Goal: Transaction & Acquisition: Purchase product/service

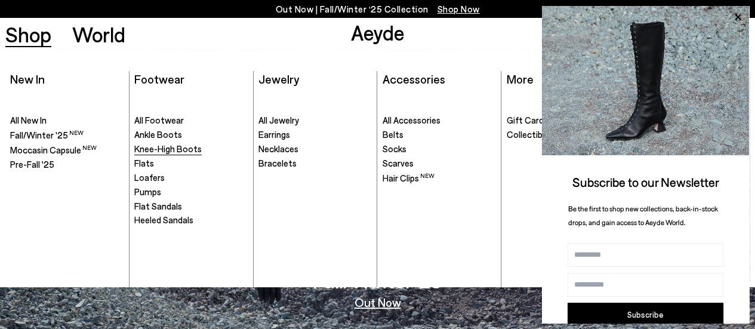
click at [134, 146] on span "Knee-High Boots" at bounding box center [167, 148] width 67 height 11
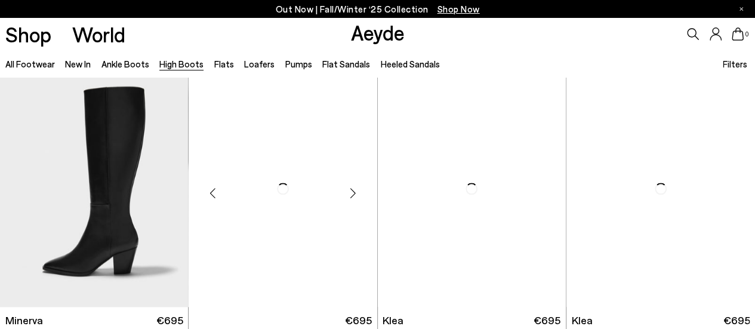
scroll to position [537, 0]
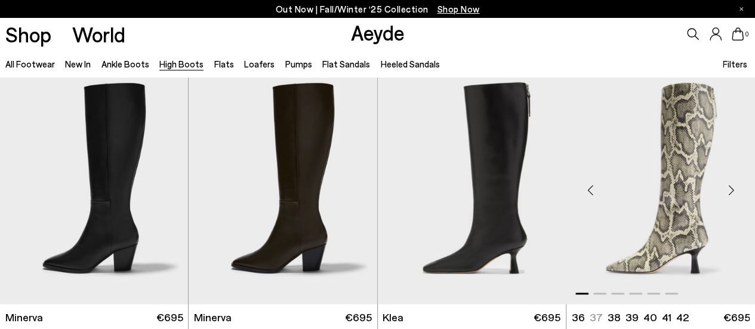
click at [731, 186] on div "Next slide" at bounding box center [731, 190] width 36 height 36
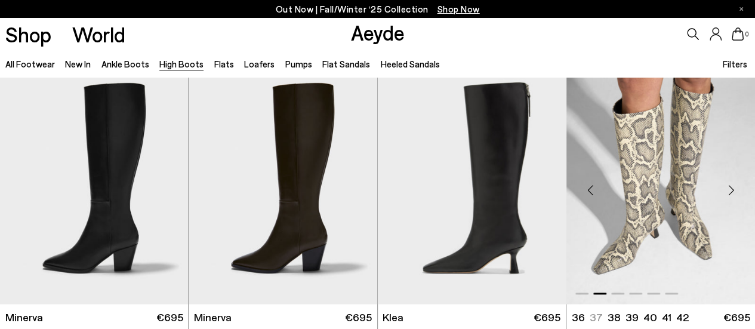
click at [731, 186] on div "Next slide" at bounding box center [731, 190] width 36 height 36
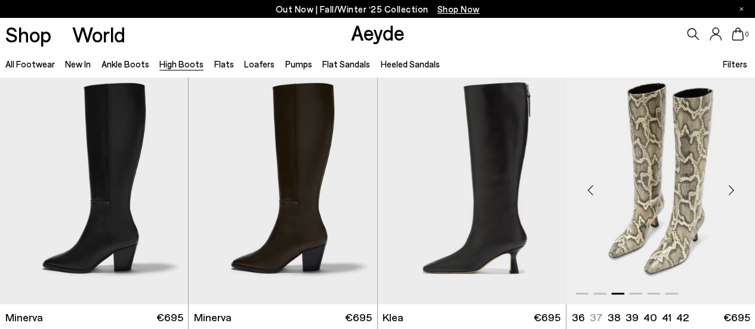
click at [731, 186] on div "Next slide" at bounding box center [731, 190] width 36 height 36
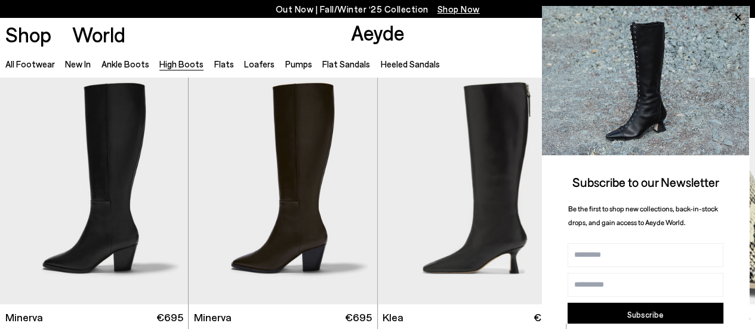
click at [731, 186] on div "Subscribe to our Newsletter Be the first to shop new collections, back-in-stock…" at bounding box center [645, 192] width 207 height 372
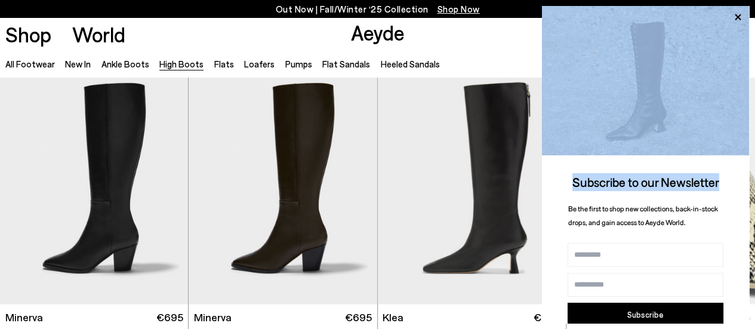
drag, startPoint x: 731, startPoint y: 186, endPoint x: 744, endPoint y: 97, distance: 89.3
click at [744, 97] on div "Subscribe to our Newsletter Be the first to shop new collections, back-in-stock…" at bounding box center [645, 192] width 207 height 372
click at [735, 16] on icon at bounding box center [737, 17] width 6 height 6
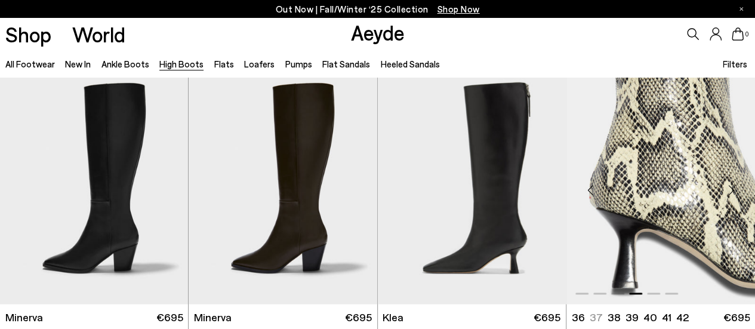
click at [725, 193] on div "Next slide" at bounding box center [731, 190] width 36 height 36
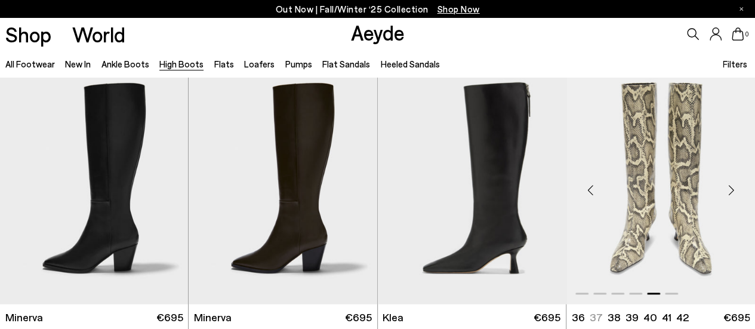
click at [725, 193] on div "Next slide" at bounding box center [731, 190] width 36 height 36
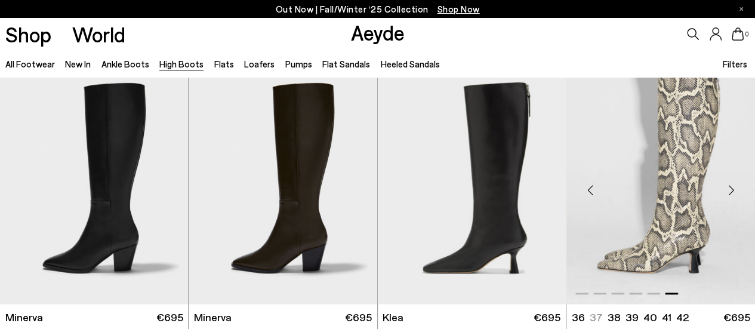
click at [725, 193] on div "Next slide" at bounding box center [731, 190] width 36 height 36
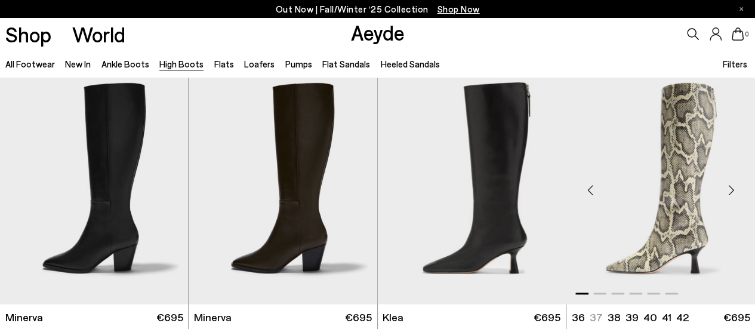
click at [725, 193] on div "Next slide" at bounding box center [731, 190] width 36 height 36
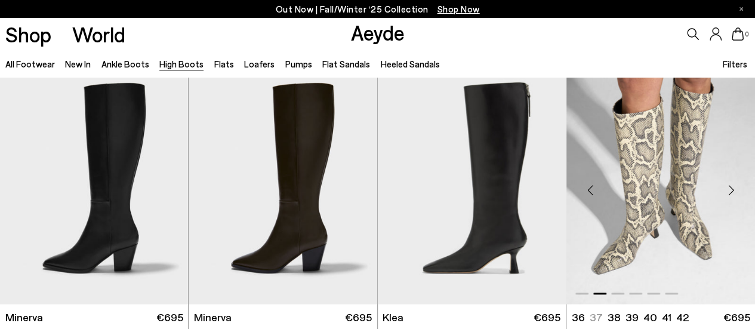
click at [725, 193] on div "Next slide" at bounding box center [731, 190] width 36 height 36
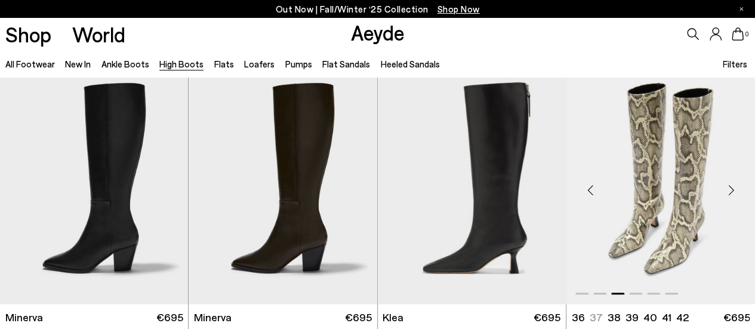
click at [725, 193] on div "Next slide" at bounding box center [731, 190] width 36 height 36
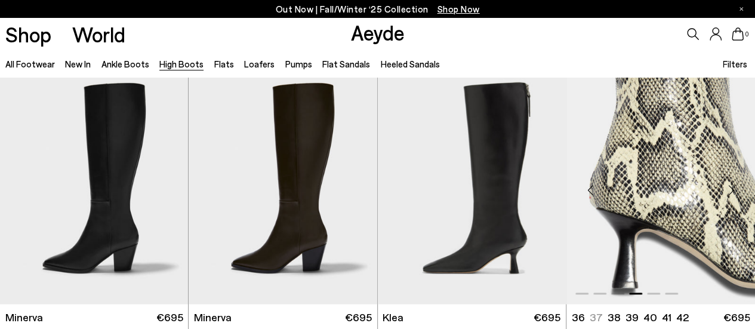
click at [725, 193] on div "Next slide" at bounding box center [731, 190] width 36 height 36
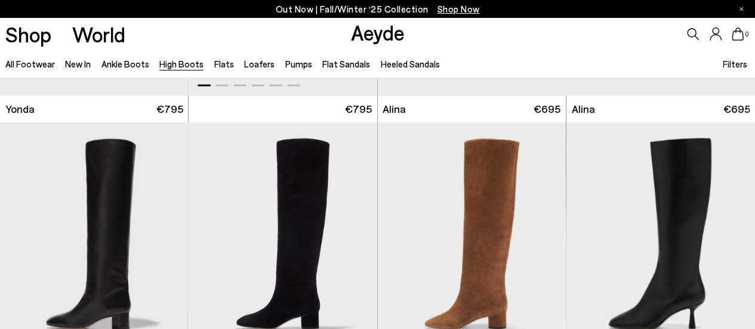
scroll to position [1074, 0]
